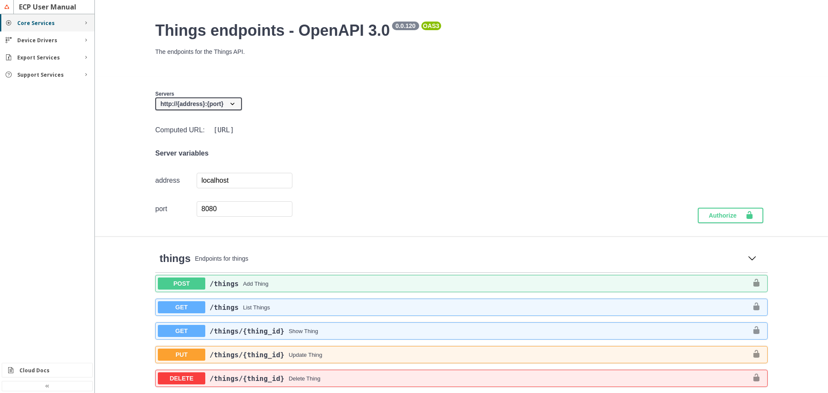
click at [77, 22] on div "Core Services" at bounding box center [47, 22] width 94 height 17
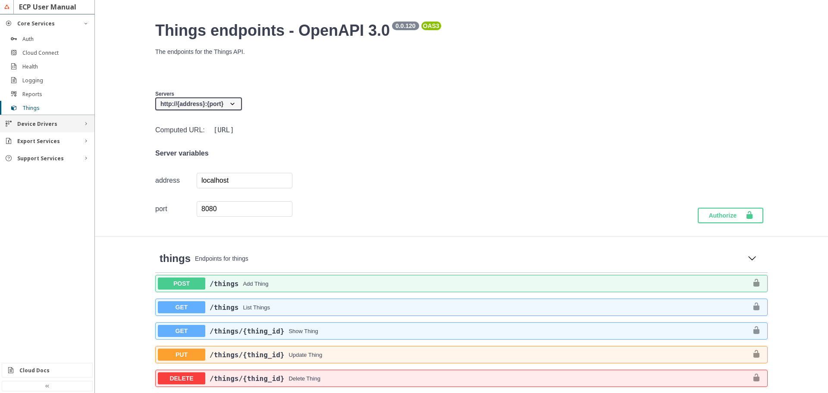
click at [77, 125] on div "Device Drivers" at bounding box center [47, 123] width 94 height 17
click at [77, 183] on div "Export Services" at bounding box center [47, 182] width 60 height 7
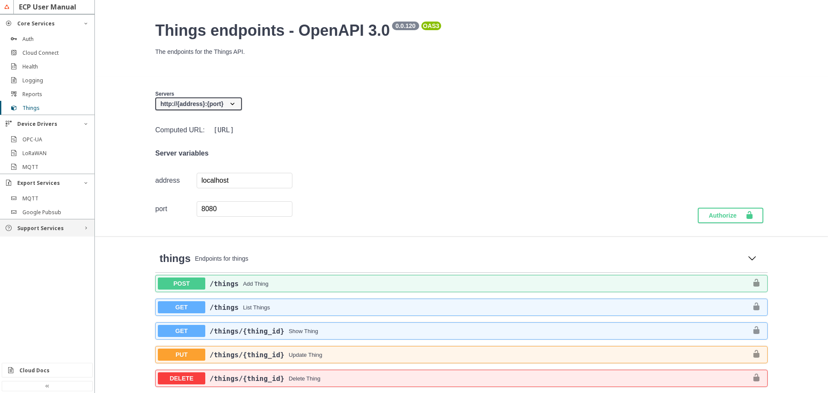
click at [81, 227] on div "Support Services" at bounding box center [47, 228] width 94 height 17
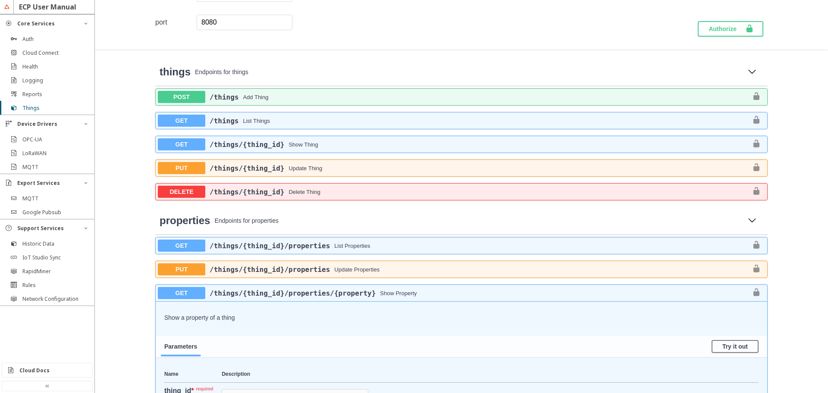
scroll to position [131, 0]
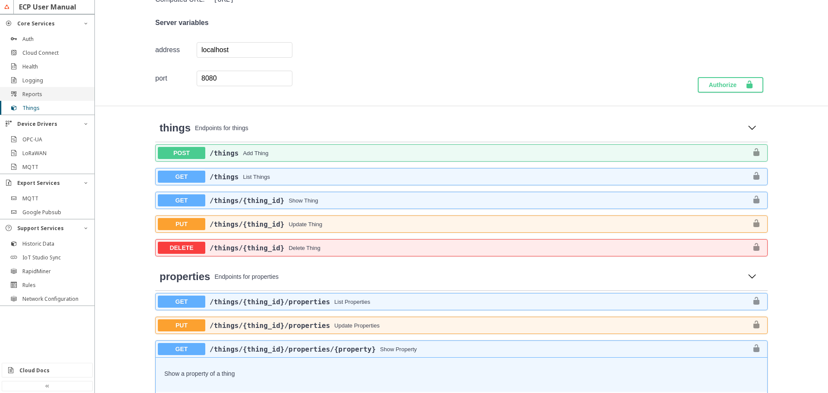
click at [0, 0] on slot "Reports" at bounding box center [0, 0] width 0 height 0
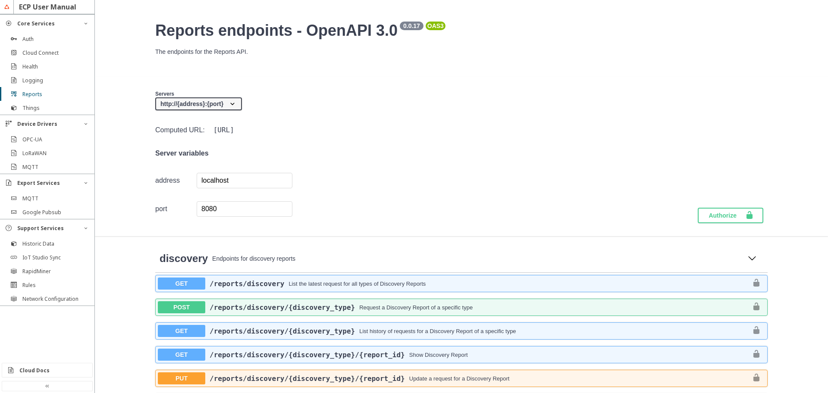
scroll to position [52, 0]
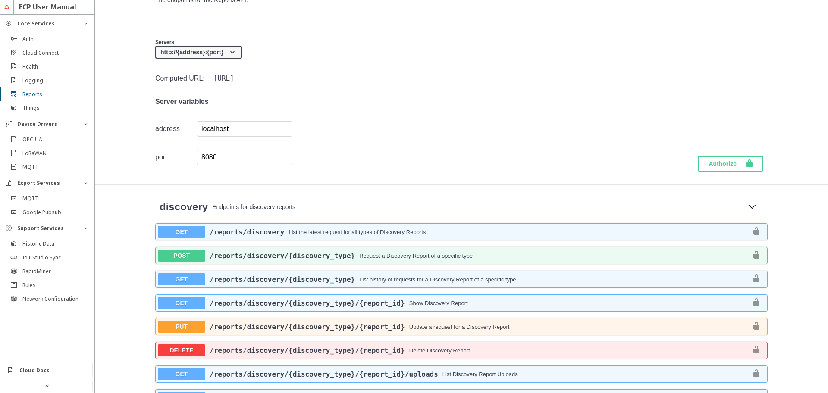
click at [184, 257] on span "POST" at bounding box center [181, 256] width 47 height 12
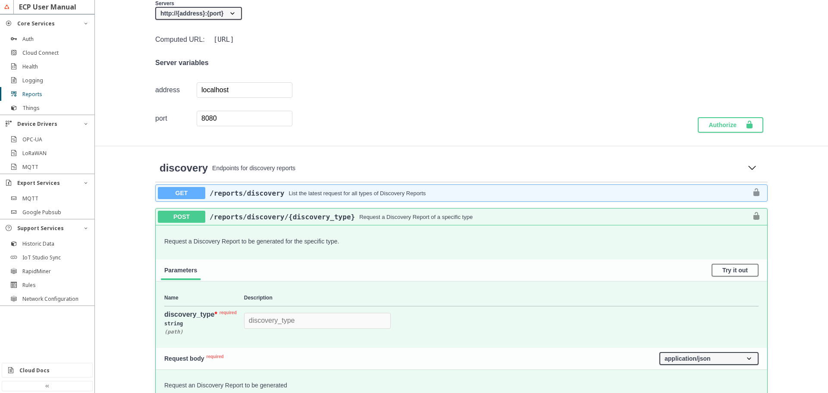
scroll to position [104, 0]
